Goal: Check status

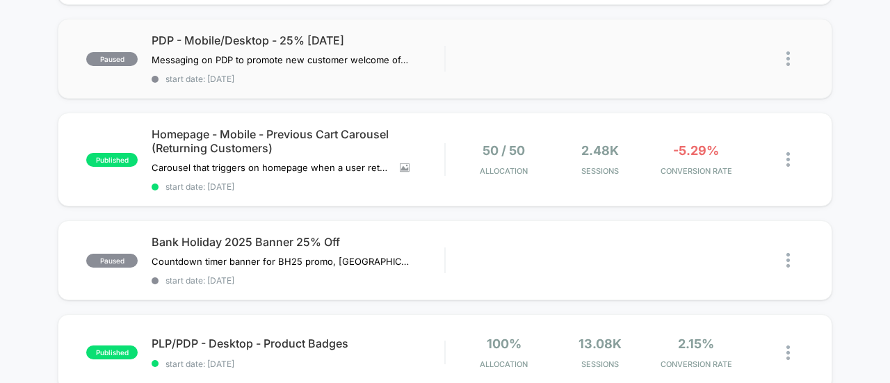
scroll to position [225, 0]
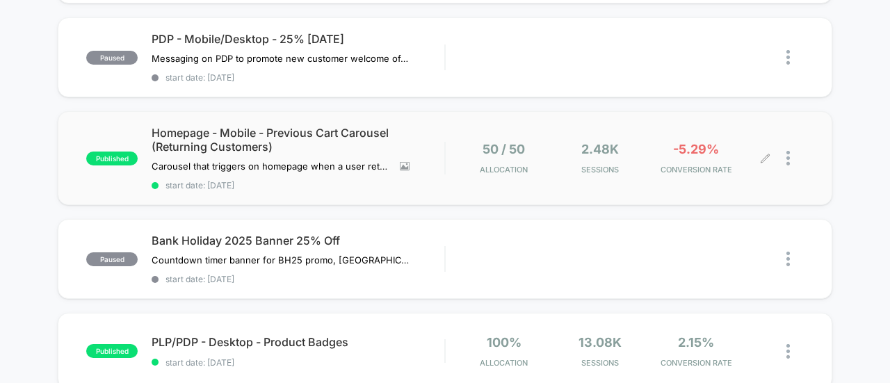
click at [676, 170] on span "CONVERSION RATE" at bounding box center [695, 170] width 89 height 10
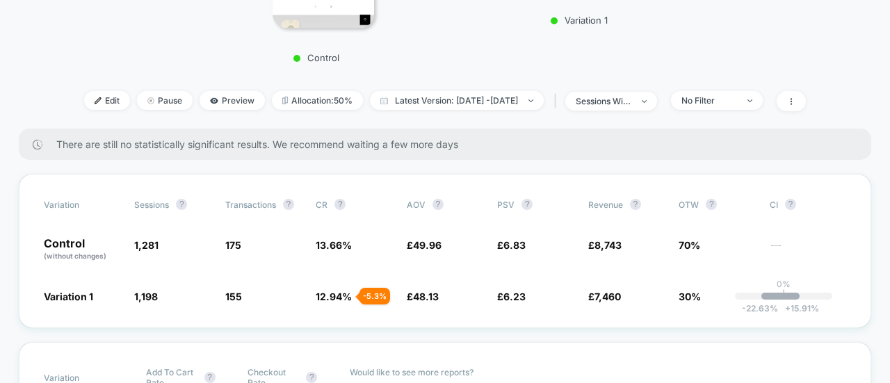
scroll to position [430, 0]
click at [631, 102] on div "sessions with impression" at bounding box center [604, 100] width 56 height 10
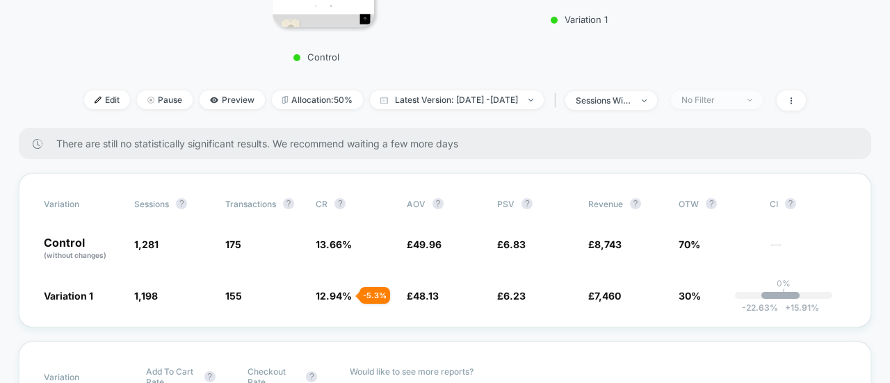
click at [724, 100] on div "No Filter" at bounding box center [709, 100] width 56 height 10
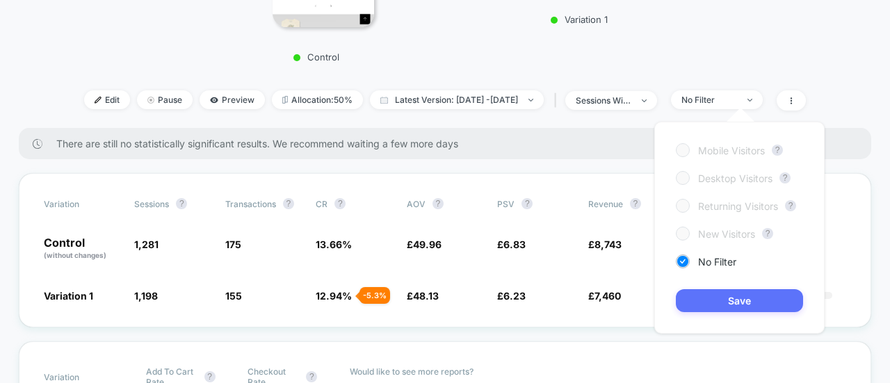
click at [723, 300] on button "Save" at bounding box center [739, 300] width 127 height 23
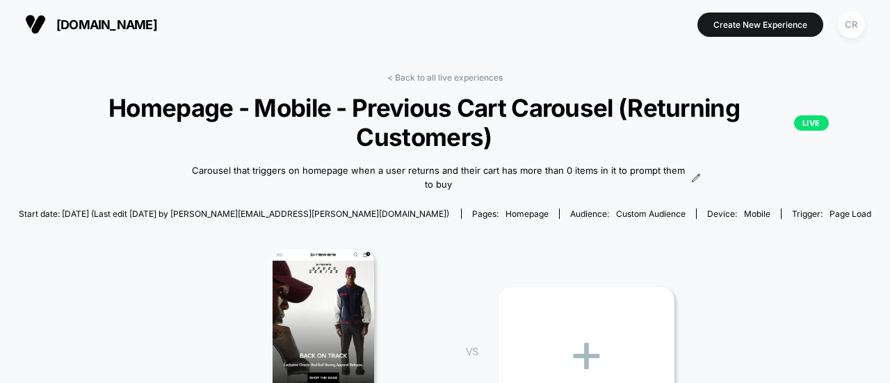
click at [84, 29] on span "[DOMAIN_NAME]" at bounding box center [106, 24] width 101 height 15
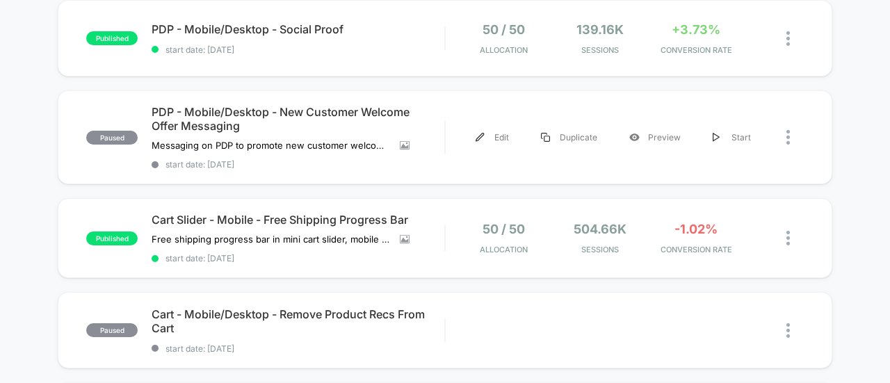
scroll to position [773, 0]
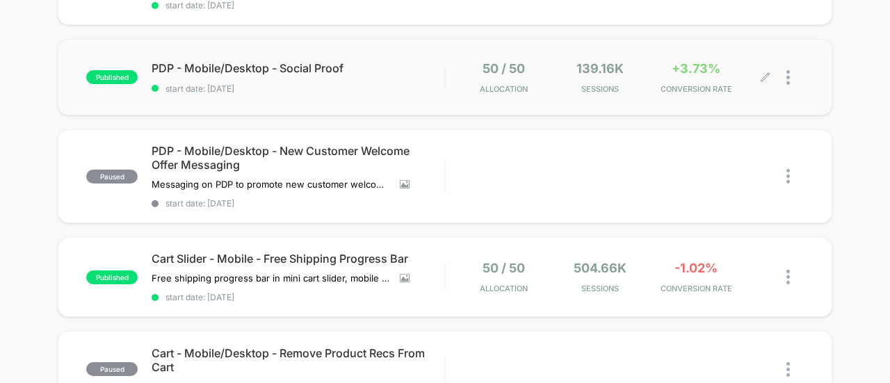
click at [717, 76] on div "+3.73% CONVERSION RATE" at bounding box center [695, 77] width 89 height 33
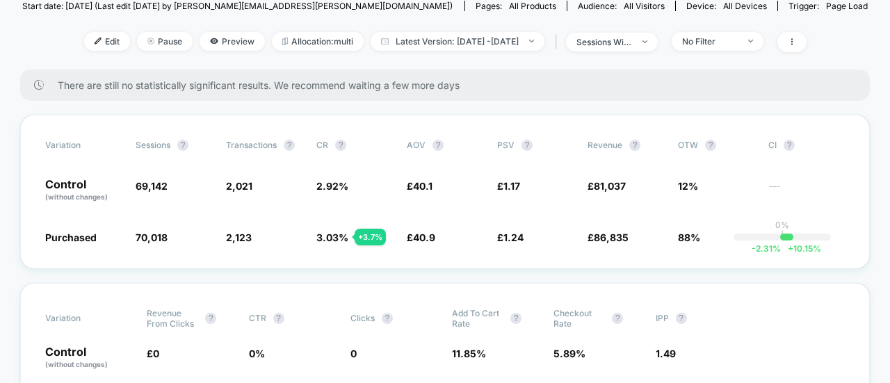
scroll to position [161, 0]
